Goal: Check status: Check status

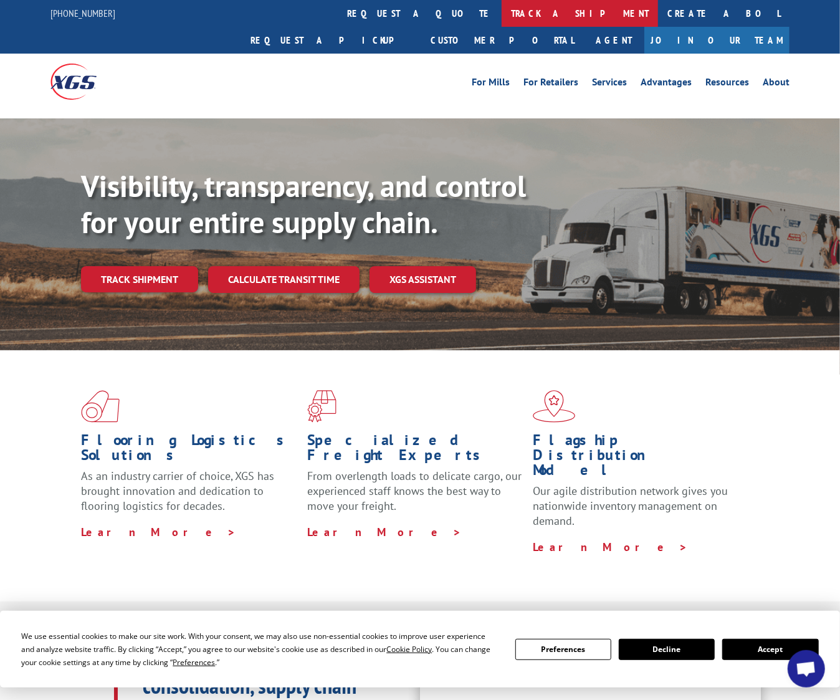
click at [501, 15] on link "track a shipment" at bounding box center [579, 13] width 156 height 27
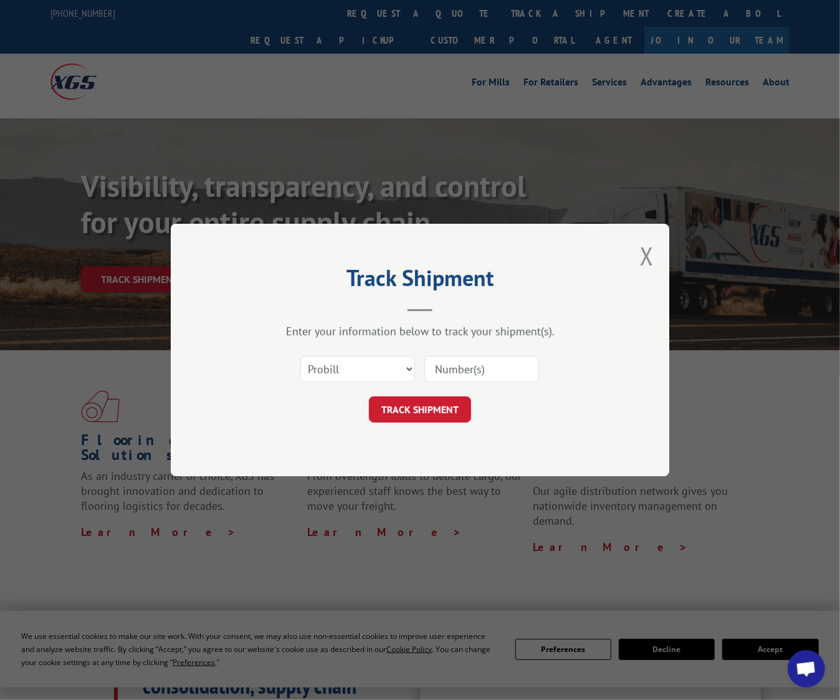
paste input "17635925"
type input "17635925"
click at [440, 416] on button "TRACK SHIPMENT" at bounding box center [420, 409] width 102 height 26
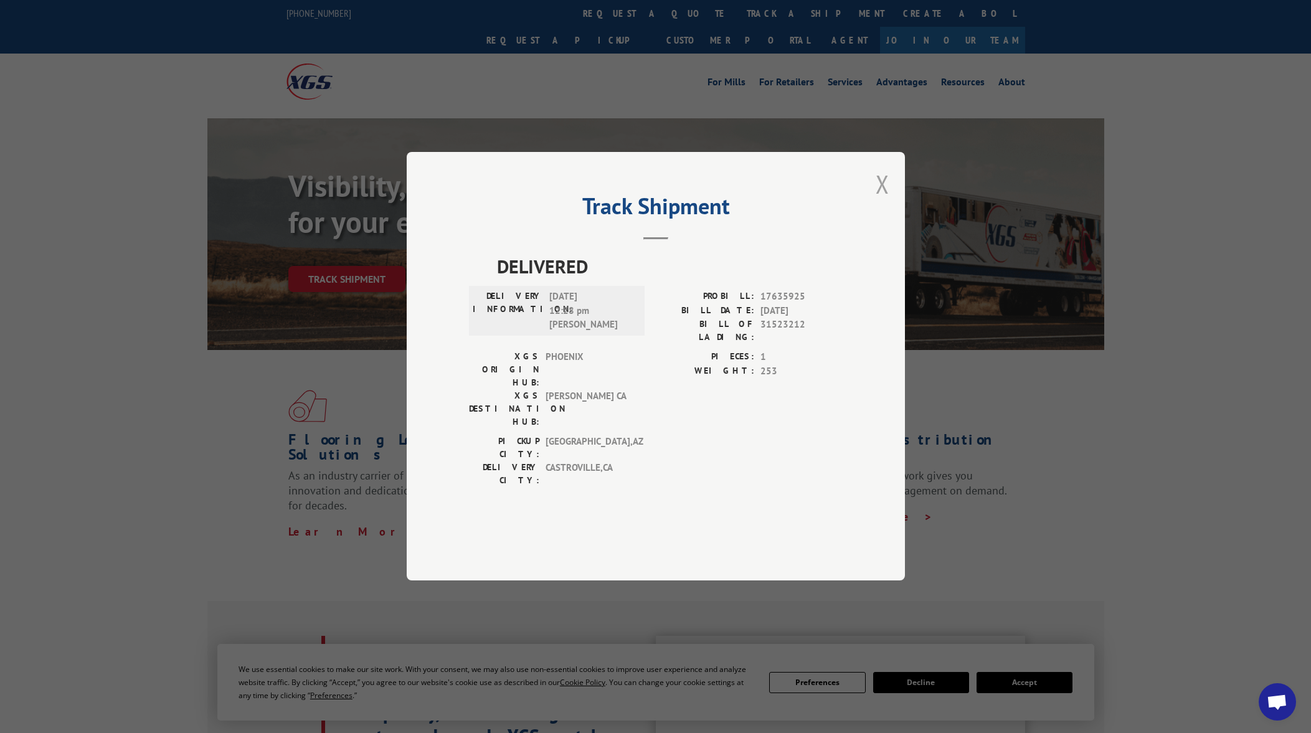
click at [839, 201] on button "Close modal" at bounding box center [883, 184] width 14 height 33
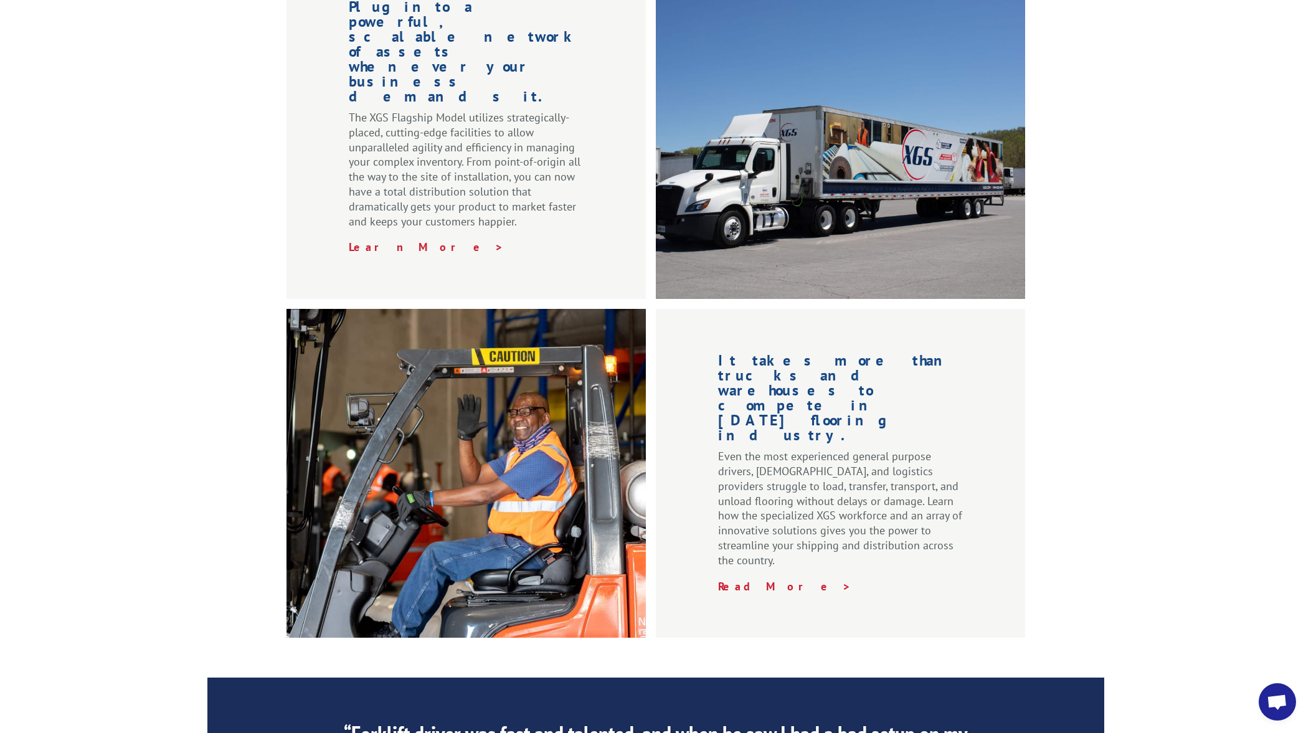
scroll to position [1732, 0]
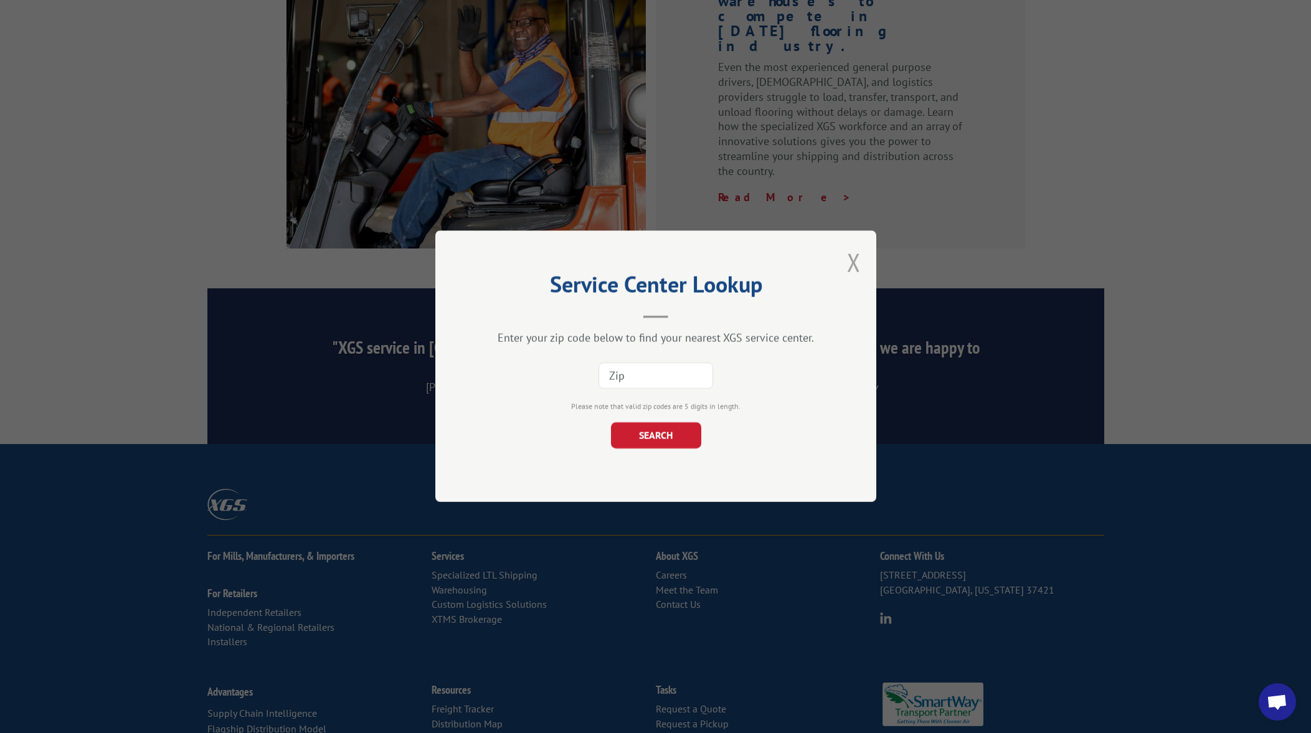
click at [839, 265] on button "Close modal" at bounding box center [854, 262] width 14 height 33
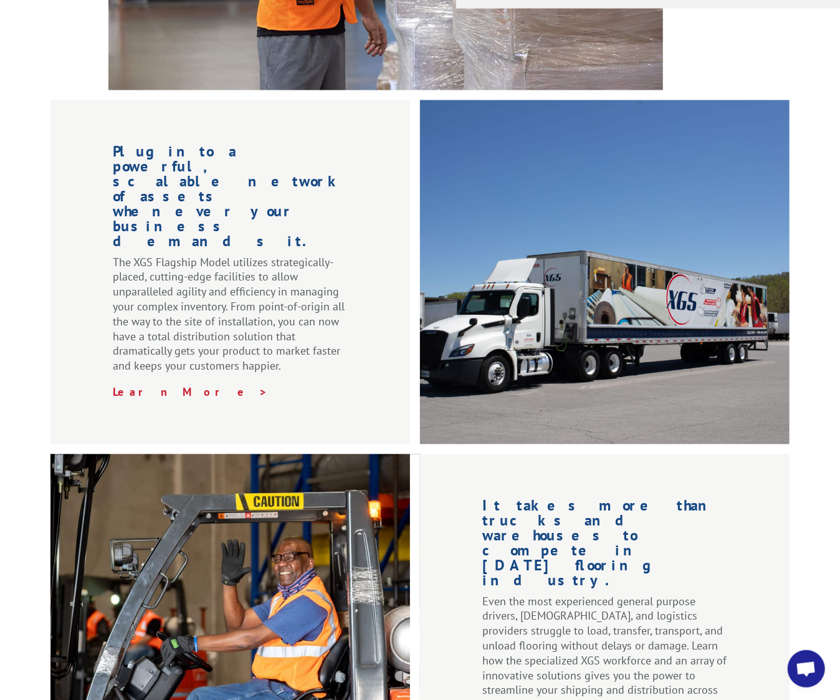
scroll to position [0, 0]
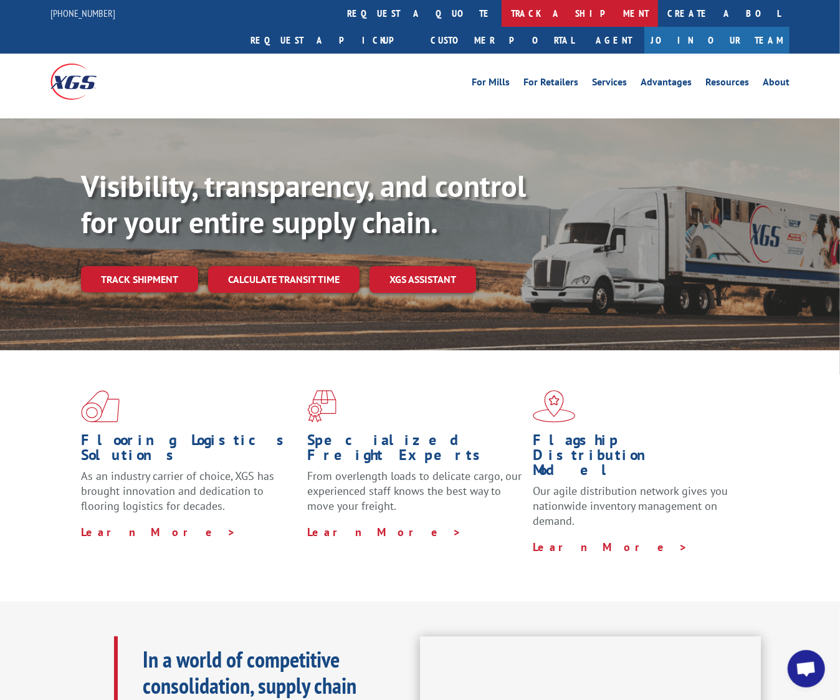
click at [501, 17] on link "track a shipment" at bounding box center [579, 13] width 156 height 27
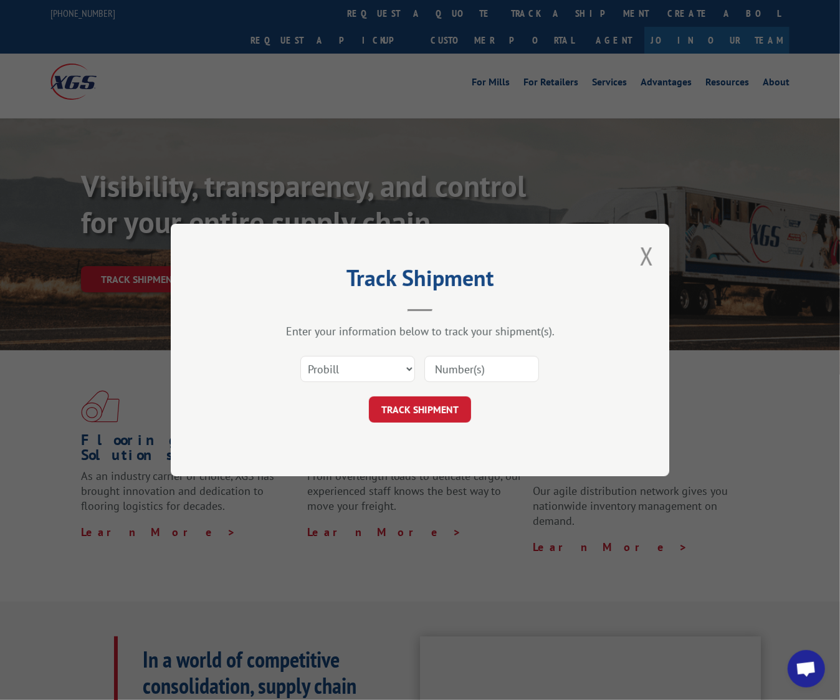
paste input "17635925"
type input "17635925"
click at [405, 412] on button "TRACK SHIPMENT" at bounding box center [420, 409] width 102 height 26
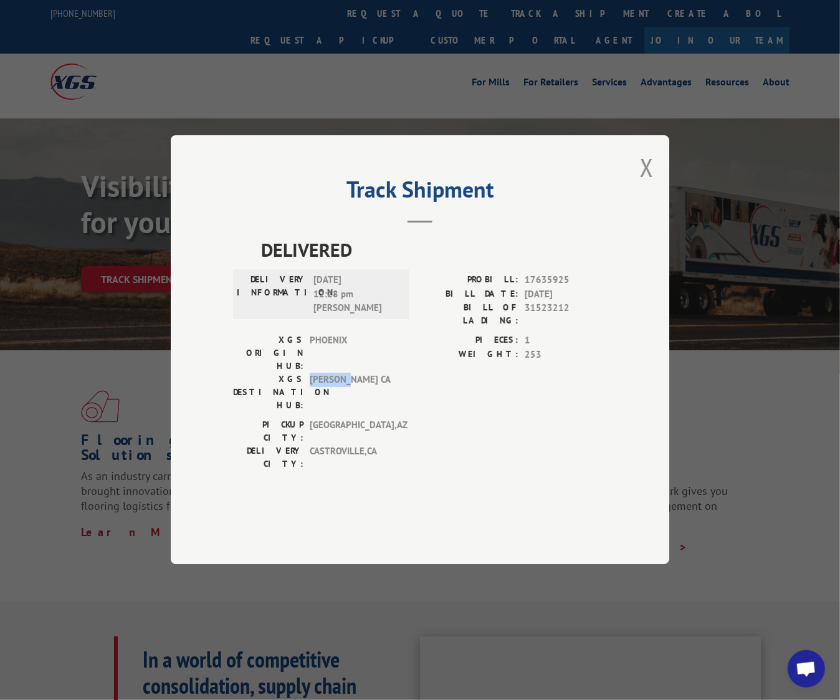
drag, startPoint x: 355, startPoint y: 381, endPoint x: 308, endPoint y: 381, distance: 46.7
click at [308, 381] on div "XGS DESTINATION HUB: [PERSON_NAME] CA" at bounding box center [317, 392] width 168 height 39
copy span "[PERSON_NAME] CA"
click at [645, 184] on button "Close modal" at bounding box center [647, 167] width 14 height 33
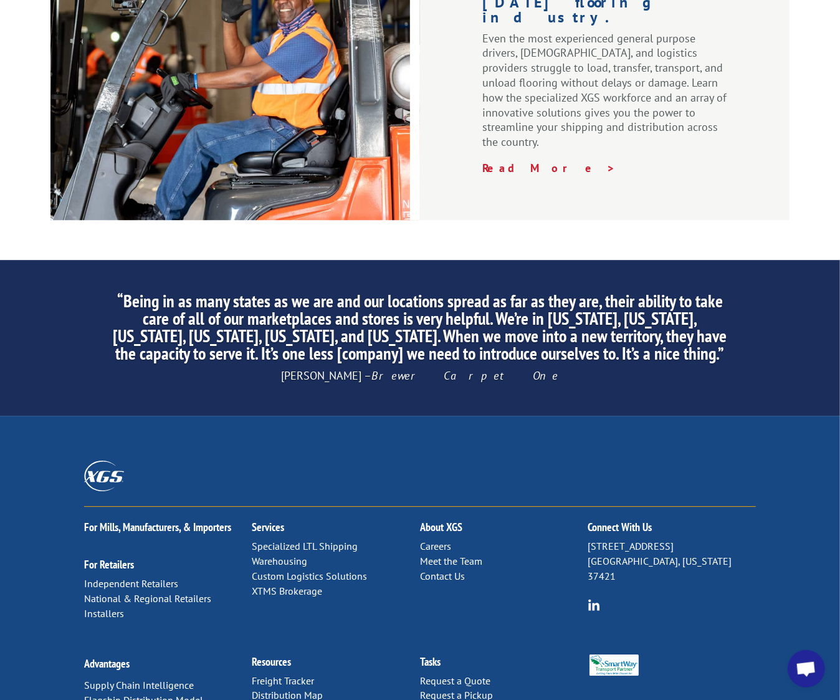
scroll to position [1760, 0]
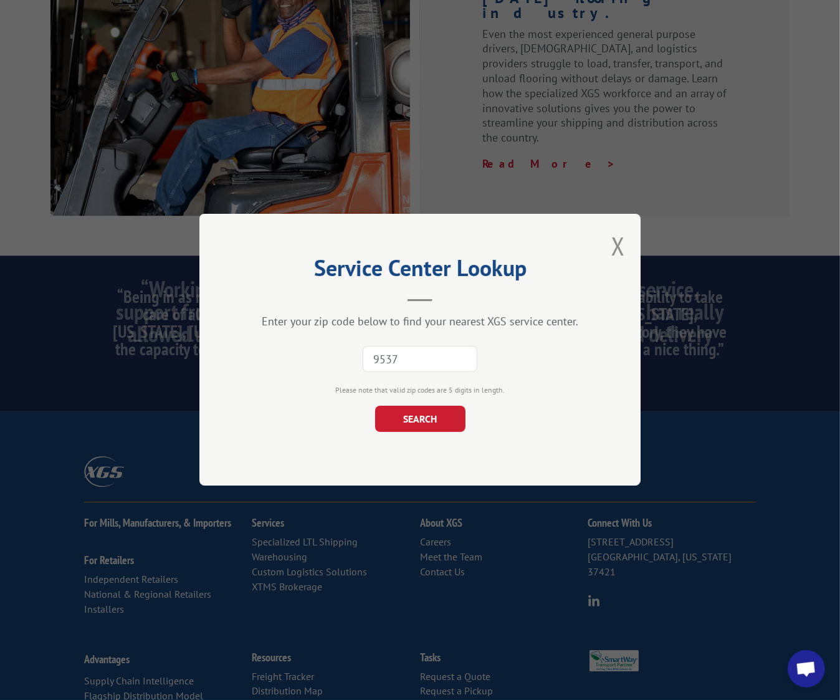
type input "95377"
click button "SEARCH" at bounding box center [420, 419] width 90 height 26
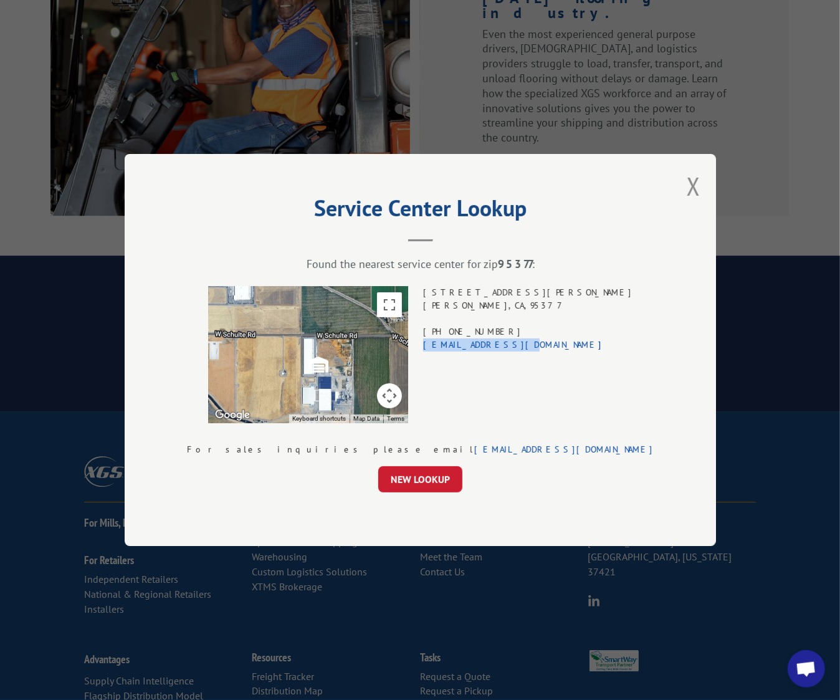
drag, startPoint x: 572, startPoint y: 340, endPoint x: 482, endPoint y: 349, distance: 90.2
click at [482, 349] on div "Service Center Lookup Found the nearest service center for zip 95377 : To navig…" at bounding box center [420, 350] width 591 height 392
copy link "[EMAIL_ADDRESS][DOMAIN_NAME]"
click at [686, 193] on button "Close modal" at bounding box center [693, 185] width 14 height 33
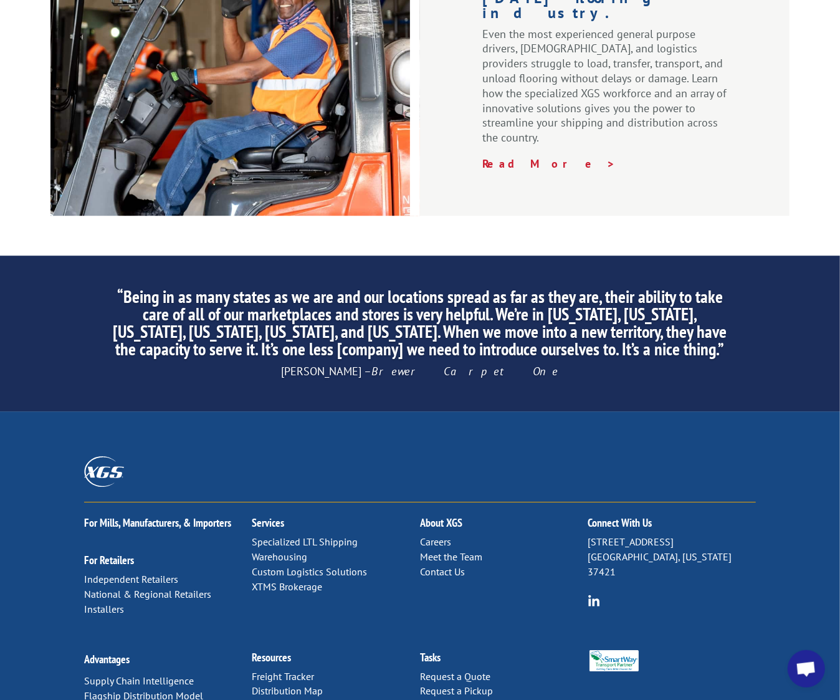
click at [448, 565] on link "Contact Us" at bounding box center [442, 571] width 45 height 12
